Goal: Navigation & Orientation: Find specific page/section

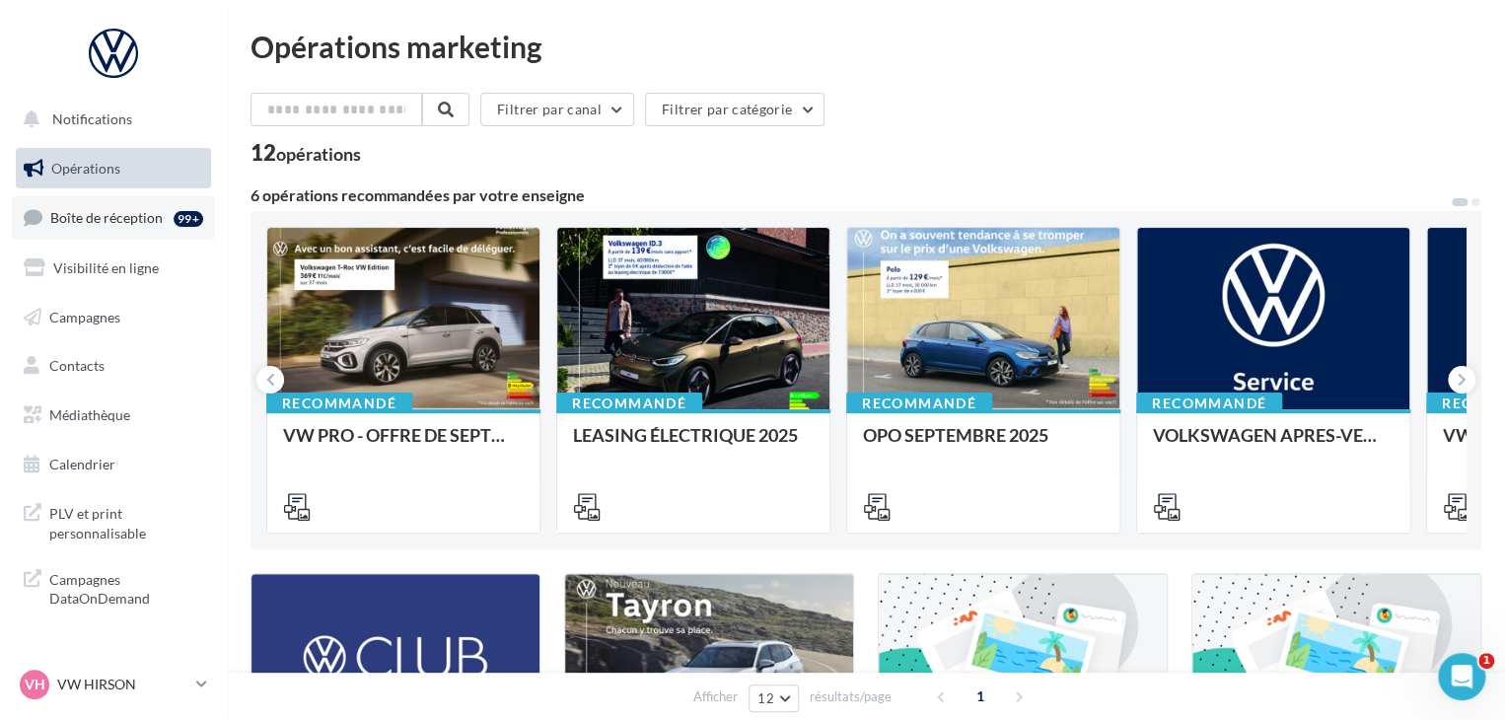
click at [114, 211] on span "Boîte de réception" at bounding box center [106, 217] width 112 height 17
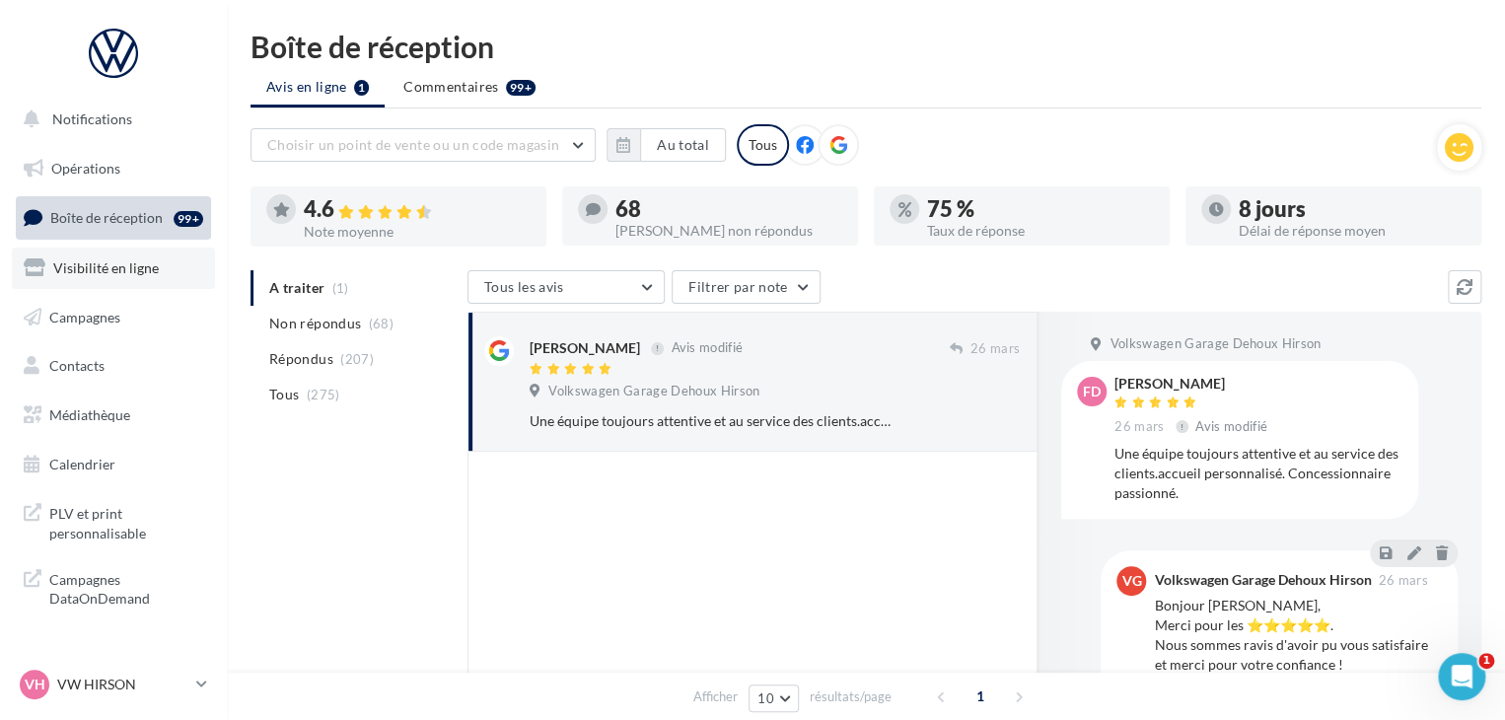
click at [101, 283] on link "Visibilité en ligne" at bounding box center [113, 268] width 203 height 41
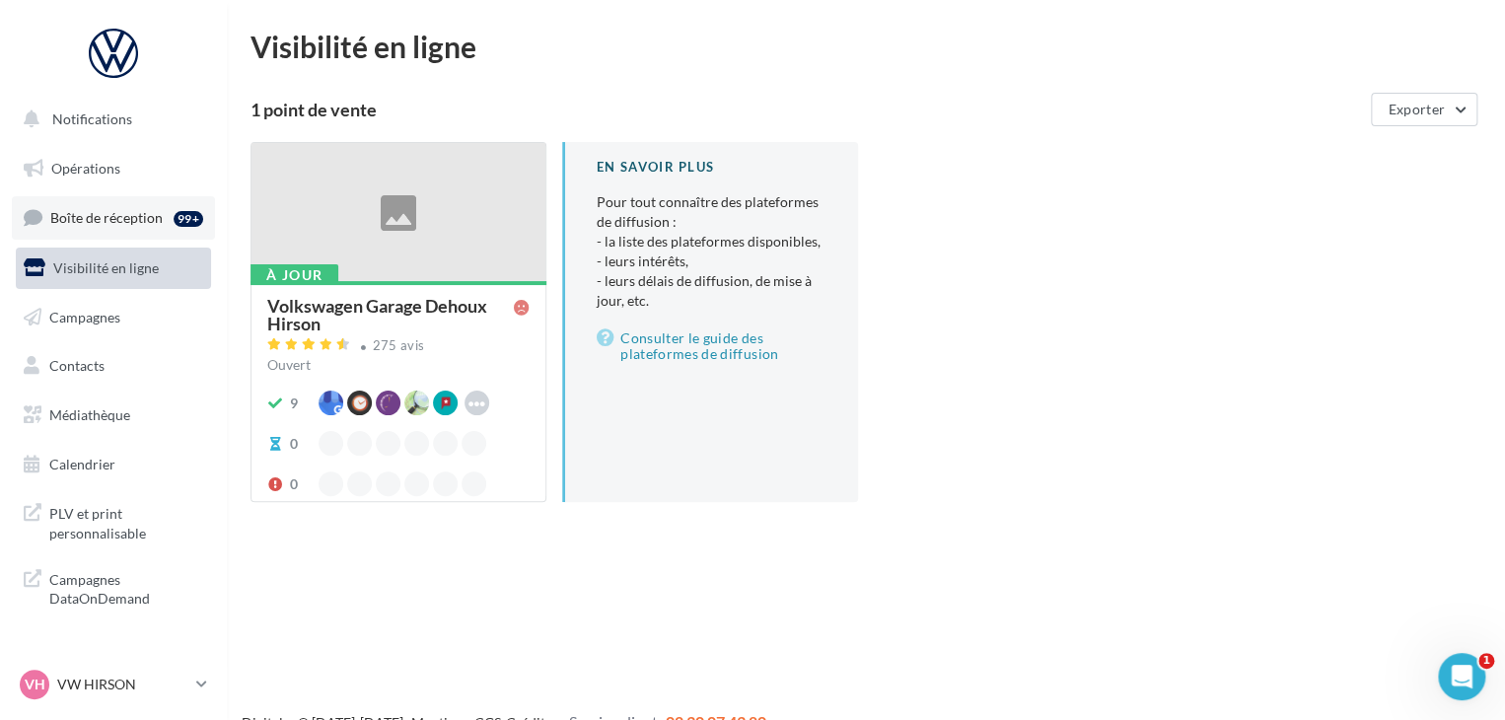
click at [100, 224] on span "Boîte de réception" at bounding box center [106, 217] width 112 height 17
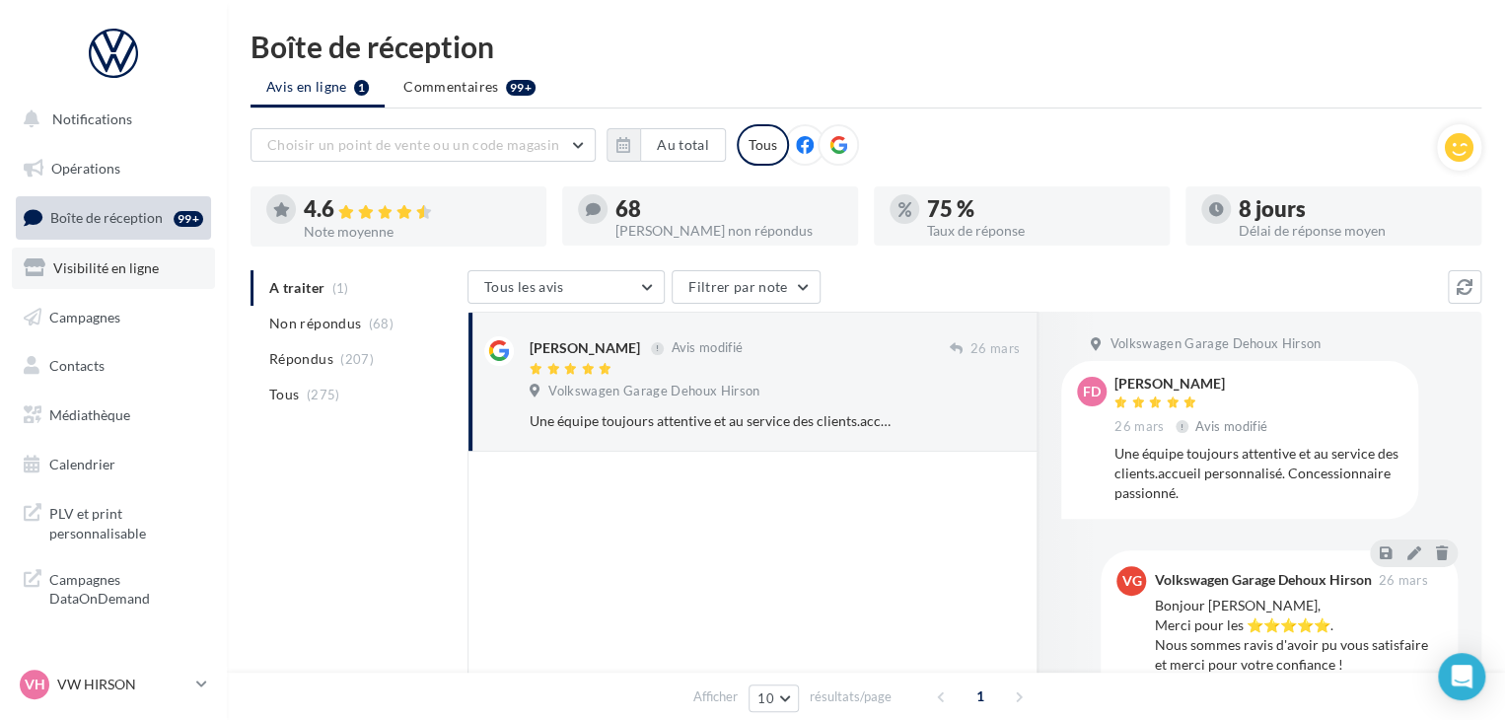
click at [90, 269] on span "Visibilité en ligne" at bounding box center [106, 267] width 106 height 17
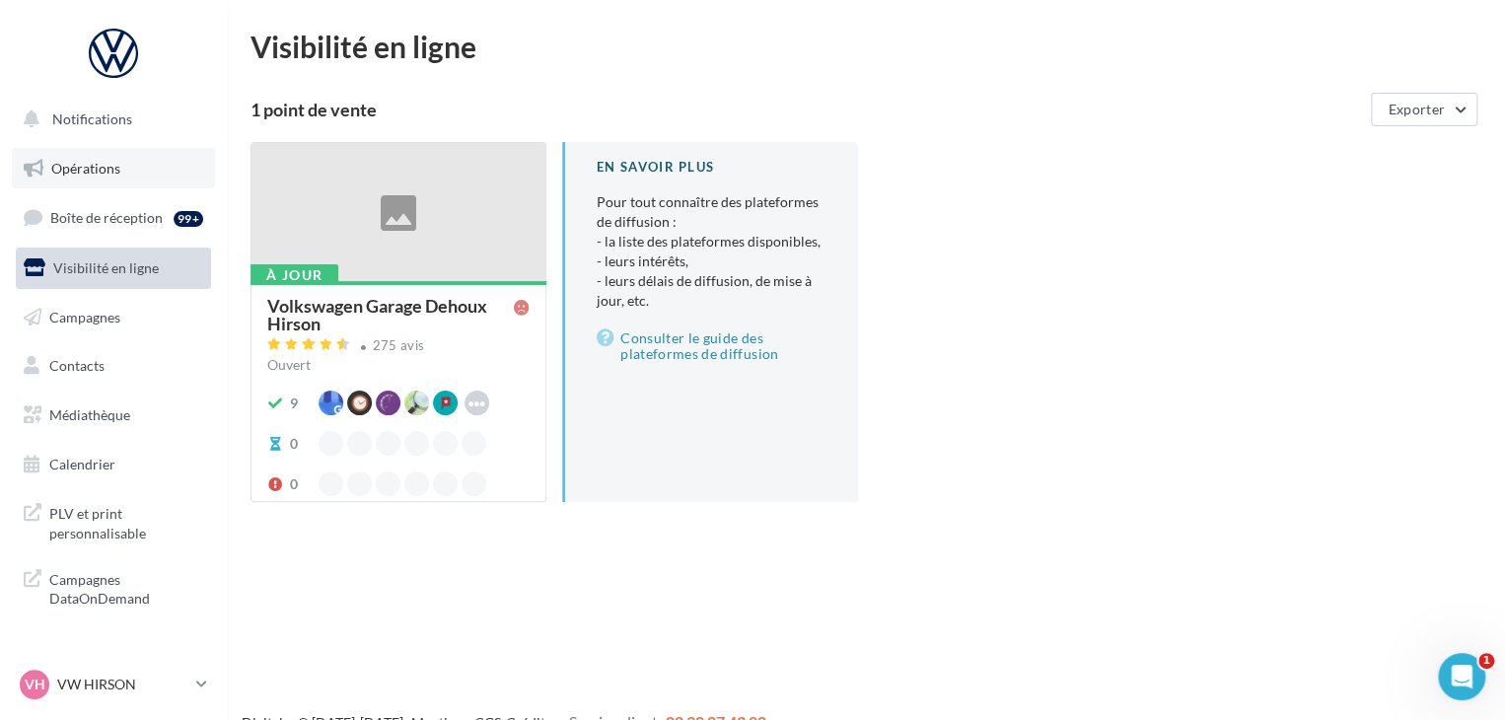
click at [89, 153] on link "Opérations" at bounding box center [113, 168] width 203 height 41
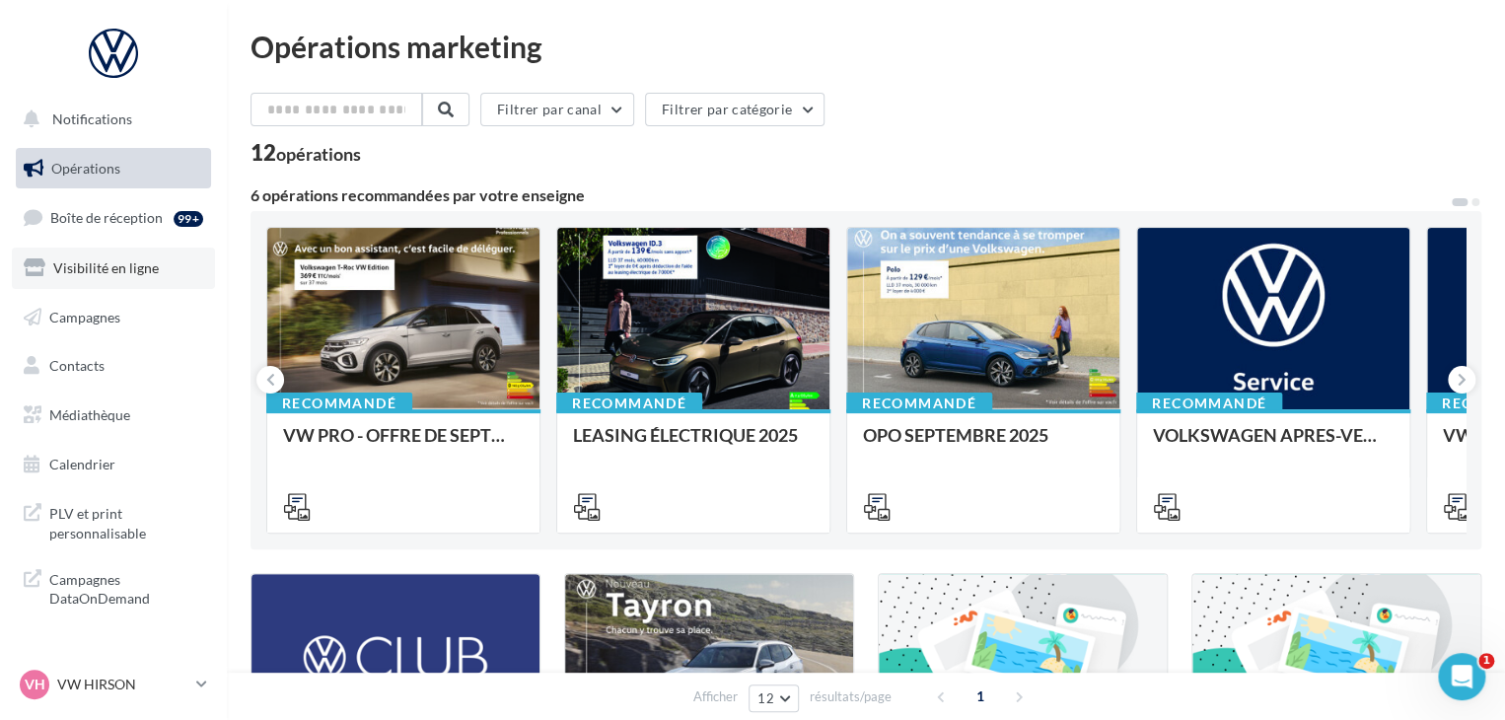
click at [89, 266] on span "Visibilité en ligne" at bounding box center [106, 267] width 106 height 17
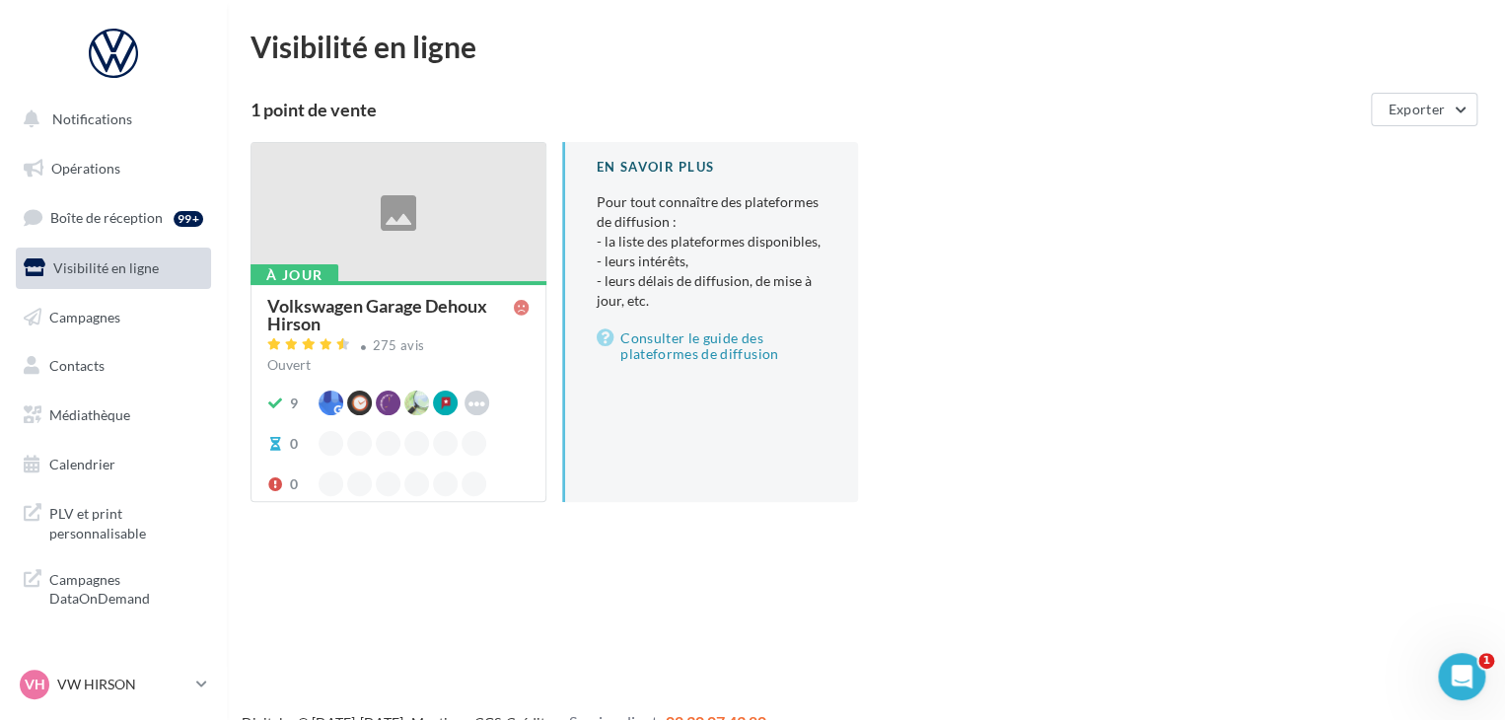
click at [406, 243] on div at bounding box center [398, 213] width 294 height 140
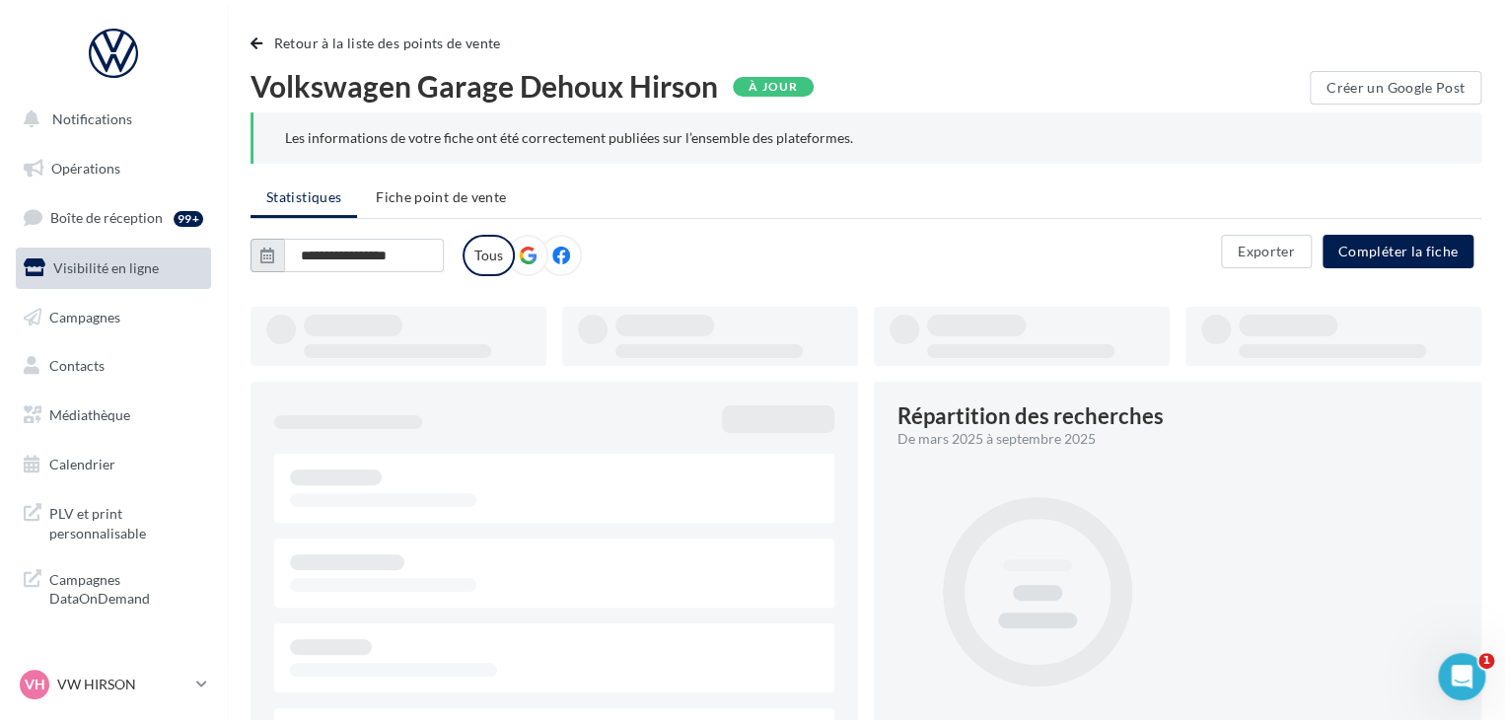
type input "**********"
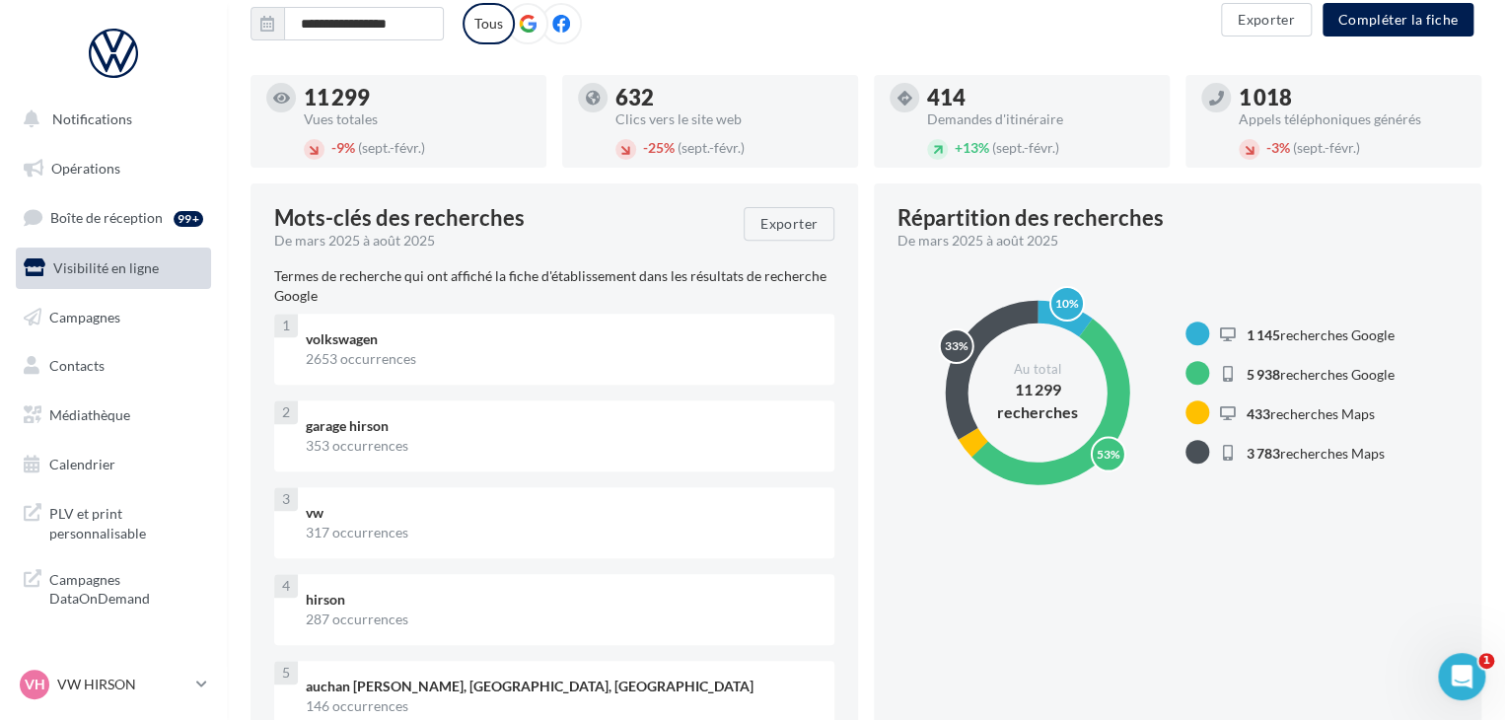
scroll to position [197, 0]
